Goal: Information Seeking & Learning: Learn about a topic

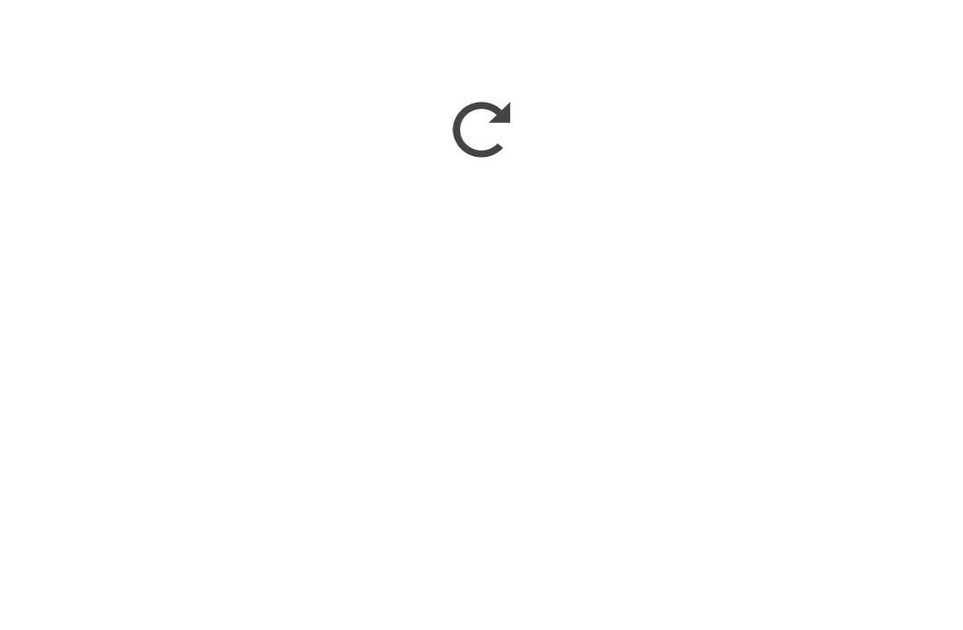
scroll to position [855, 0]
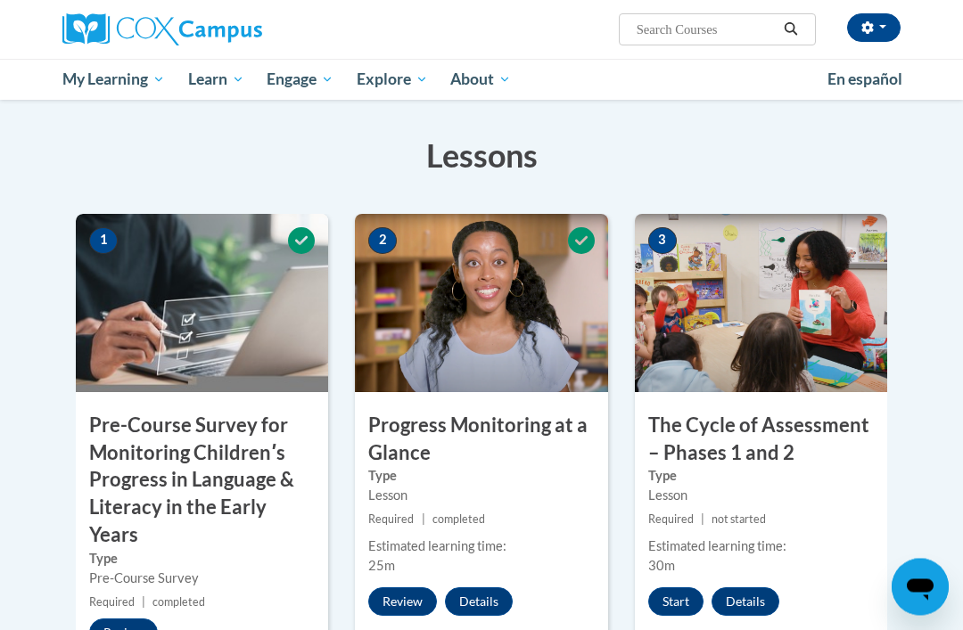
scroll to position [340, 0]
click at [673, 594] on button "Start" at bounding box center [675, 601] width 55 height 29
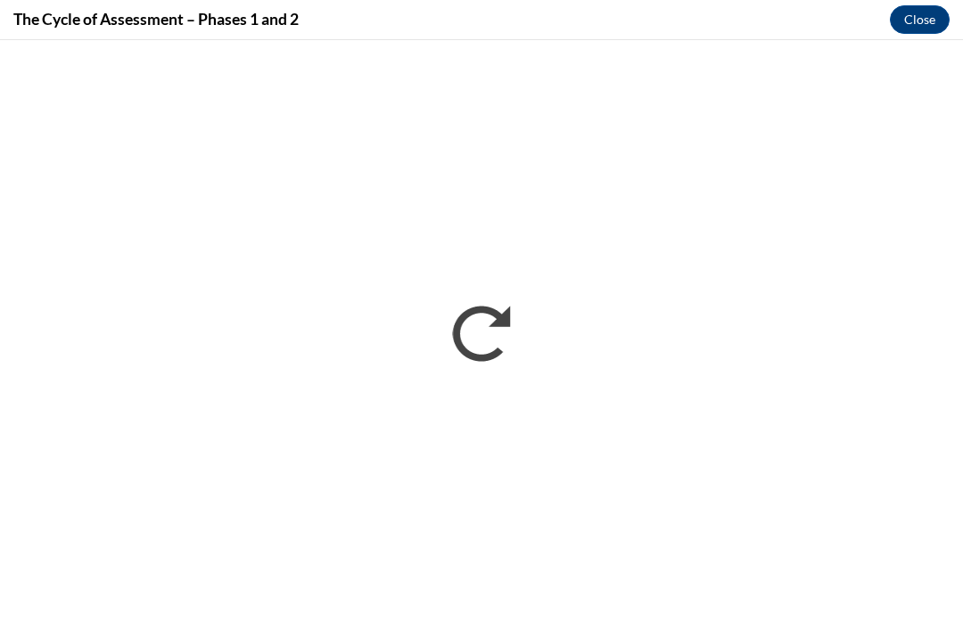
scroll to position [0, 0]
click at [922, 12] on button "Close" at bounding box center [919, 19] width 60 height 29
